Goal: Communication & Community: Answer question/provide support

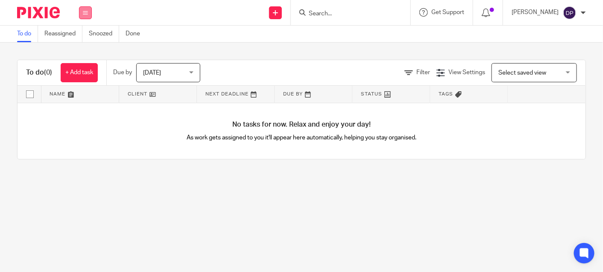
click at [83, 13] on icon at bounding box center [85, 12] width 5 height 5
click at [80, 62] on link "Clients" at bounding box center [83, 65] width 19 height 6
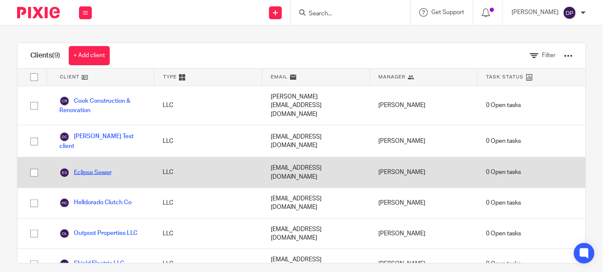
click at [101, 168] on link "Eclipse Sewer" at bounding box center [85, 173] width 52 height 10
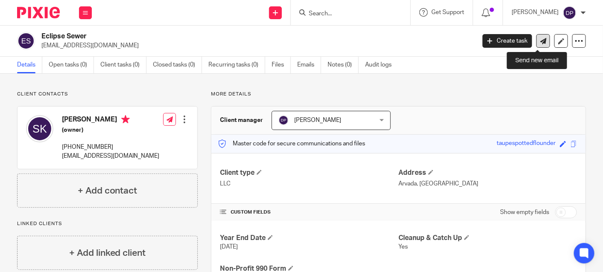
click at [540, 42] on icon at bounding box center [543, 41] width 6 height 6
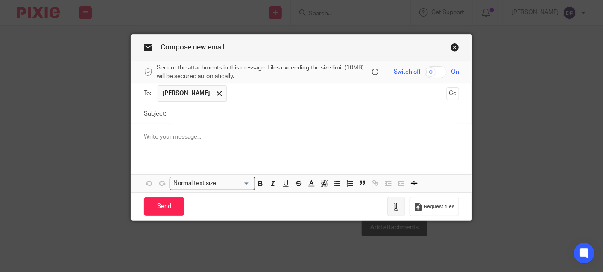
click at [396, 205] on icon "button" at bounding box center [396, 207] width 9 height 9
click at [170, 115] on input "Subject:" at bounding box center [314, 114] width 289 height 19
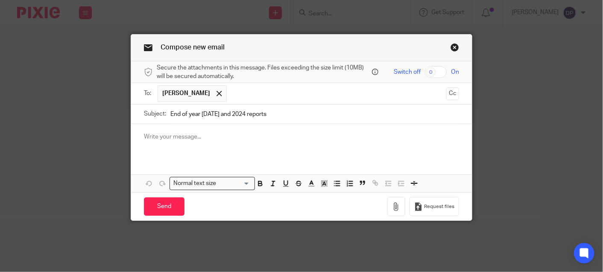
type input "End of year 2023 and 2024 reports"
click at [179, 134] on p at bounding box center [301, 137] width 315 height 9
click at [263, 149] on p "I've attached the end of year reports for 2023 2024" at bounding box center [301, 145] width 315 height 9
click at [298, 144] on p "I've attached the end of year reports for 2023 and 2024" at bounding box center [301, 145] width 315 height 9
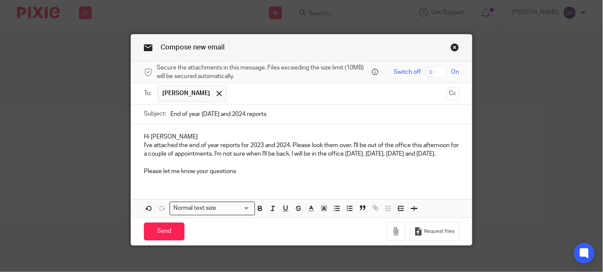
click at [234, 176] on p "Please let me know your questions" at bounding box center [301, 171] width 315 height 9
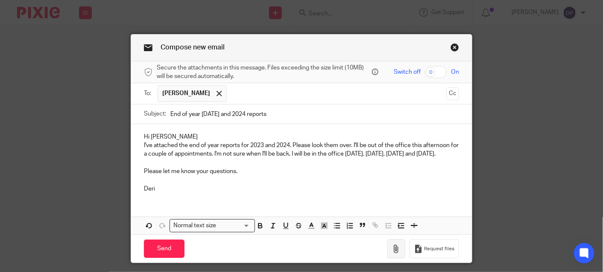
click at [392, 254] on icon "button" at bounding box center [396, 249] width 9 height 9
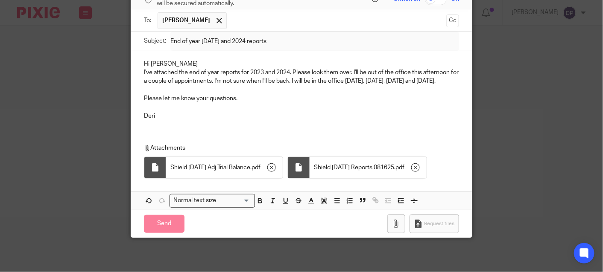
scroll to position [80, 0]
click at [420, 167] on icon "button" at bounding box center [415, 168] width 9 height 9
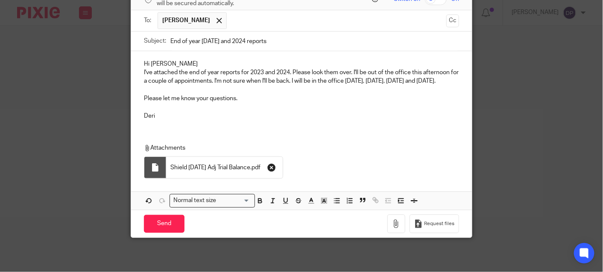
click at [276, 170] on icon "button" at bounding box center [271, 168] width 9 height 9
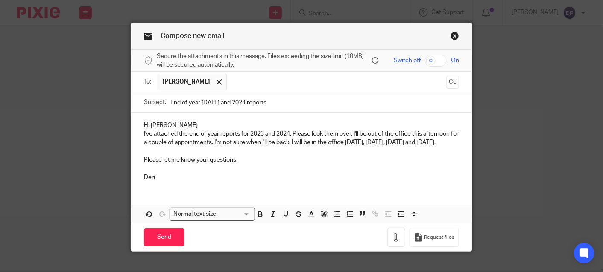
scroll to position [0, 0]
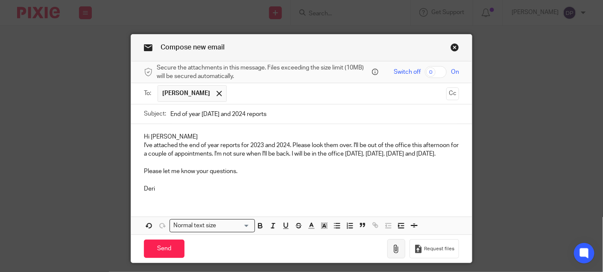
click at [394, 254] on icon "button" at bounding box center [396, 249] width 9 height 9
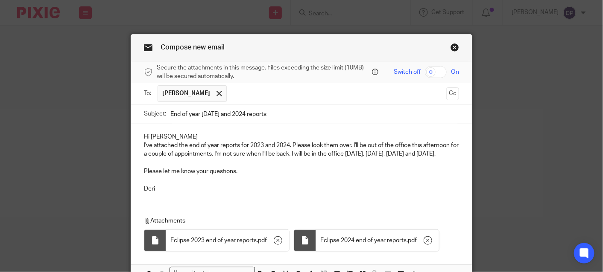
click at [440, 73] on input "checkbox" at bounding box center [436, 72] width 22 height 12
checkbox input "true"
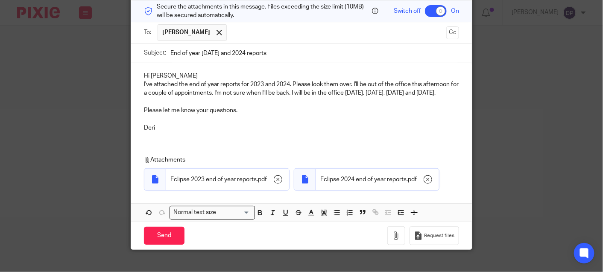
scroll to position [80, 0]
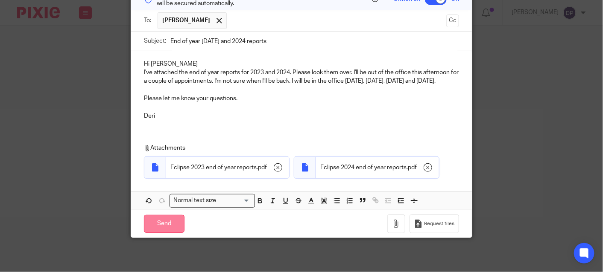
click at [155, 222] on input "Send" at bounding box center [164, 224] width 41 height 18
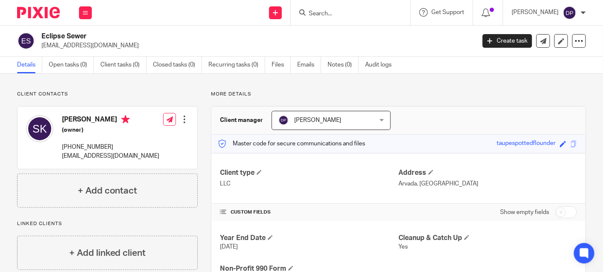
click at [579, 11] on div "[PERSON_NAME]" at bounding box center [548, 13] width 74 height 14
click at [548, 58] on span "Logout" at bounding box center [546, 59] width 19 height 6
